Goal: Task Accomplishment & Management: Manage account settings

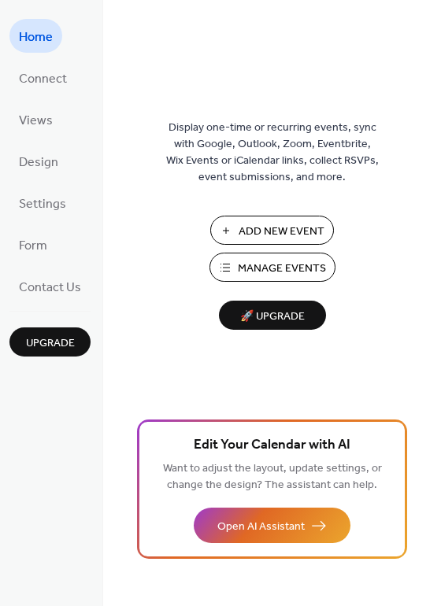
click at [254, 261] on span "Manage Events" at bounding box center [282, 269] width 88 height 17
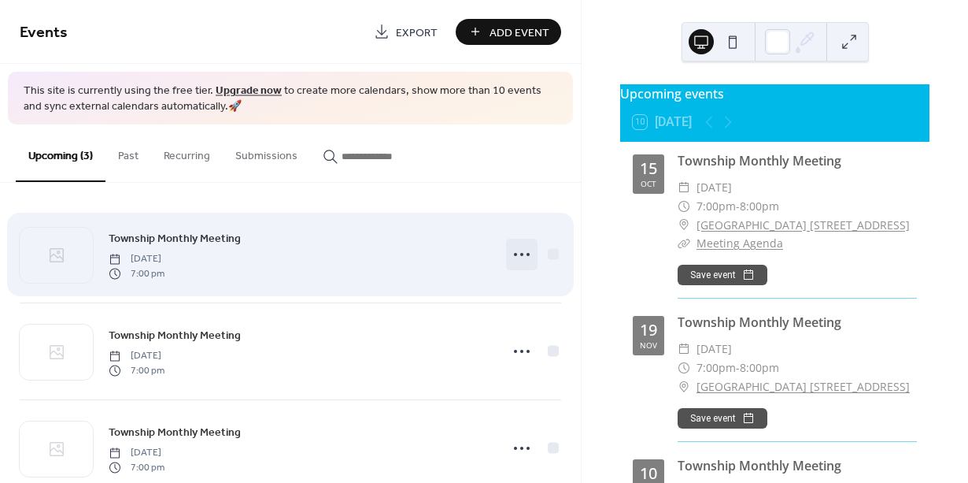
click at [518, 260] on icon at bounding box center [521, 254] width 25 height 25
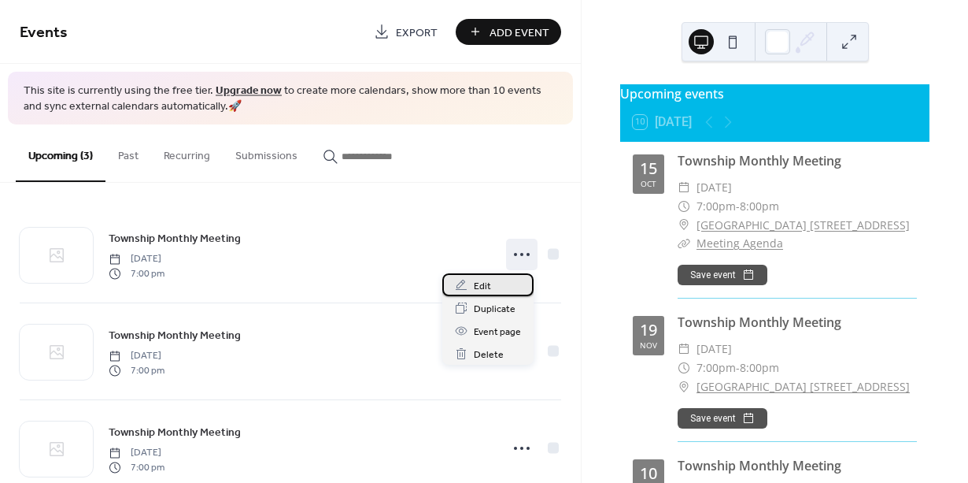
click at [499, 288] on div "Edit" at bounding box center [487, 284] width 91 height 23
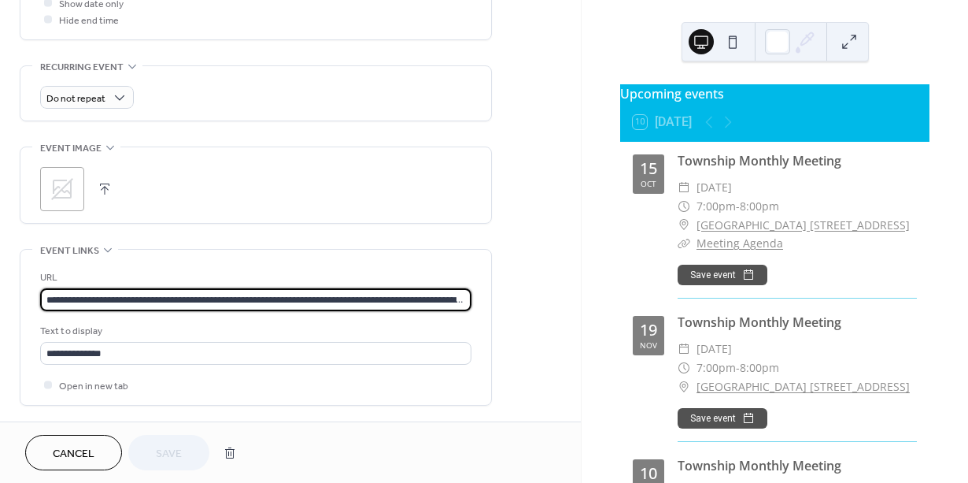
scroll to position [1, 0]
drag, startPoint x: 46, startPoint y: 300, endPoint x: 361, endPoint y: 351, distance: 319.1
click at [361, 351] on div "**********" at bounding box center [255, 331] width 431 height 124
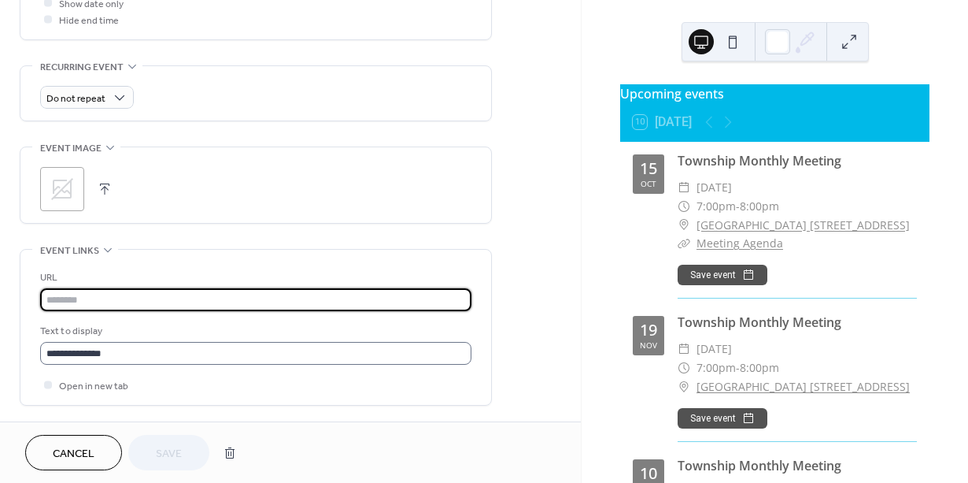
scroll to position [0, 0]
click at [172, 457] on span "Save" at bounding box center [169, 454] width 26 height 17
